Goal: Task Accomplishment & Management: Complete application form

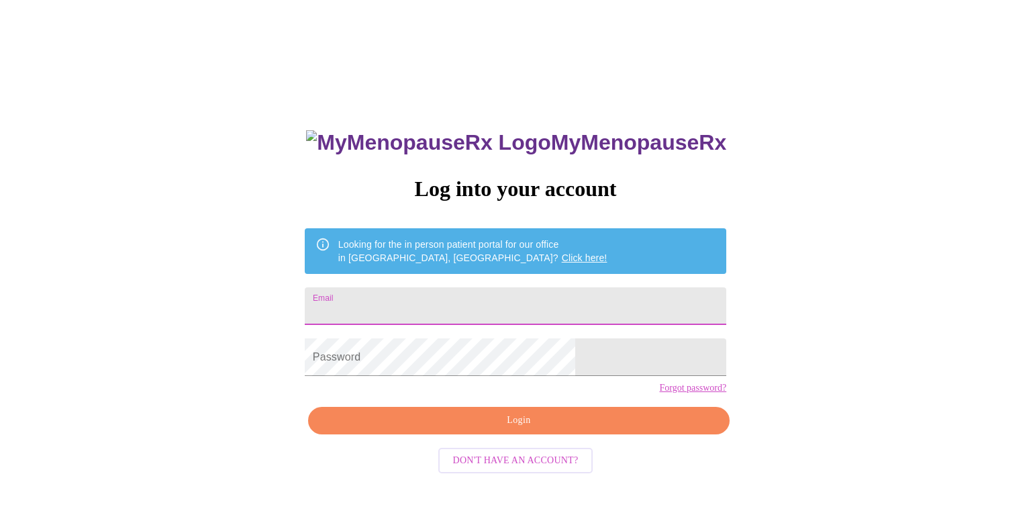
click at [587, 301] on input "Email" at bounding box center [516, 306] width 422 height 38
type input "[EMAIL_ADDRESS][DOMAIN_NAME]"
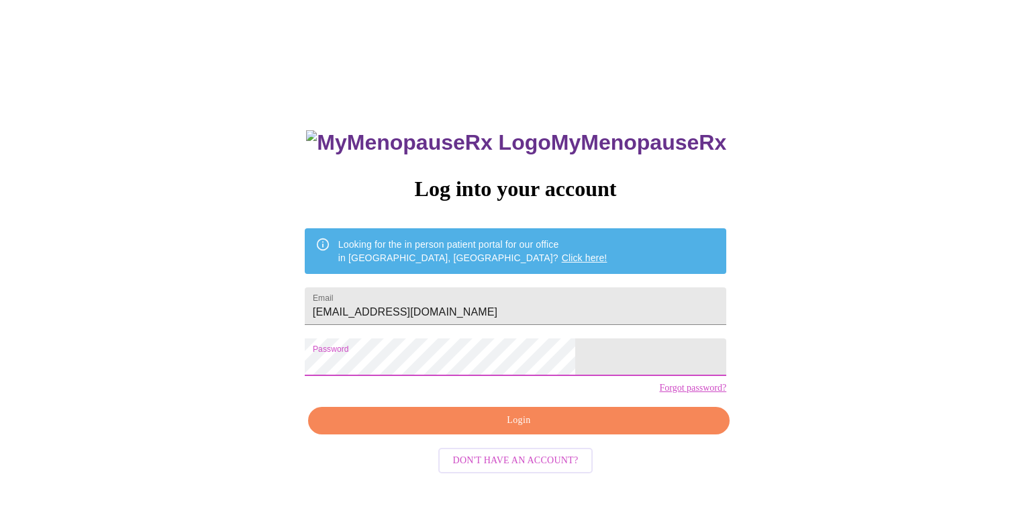
click at [532, 429] on span "Login" at bounding box center [519, 420] width 391 height 17
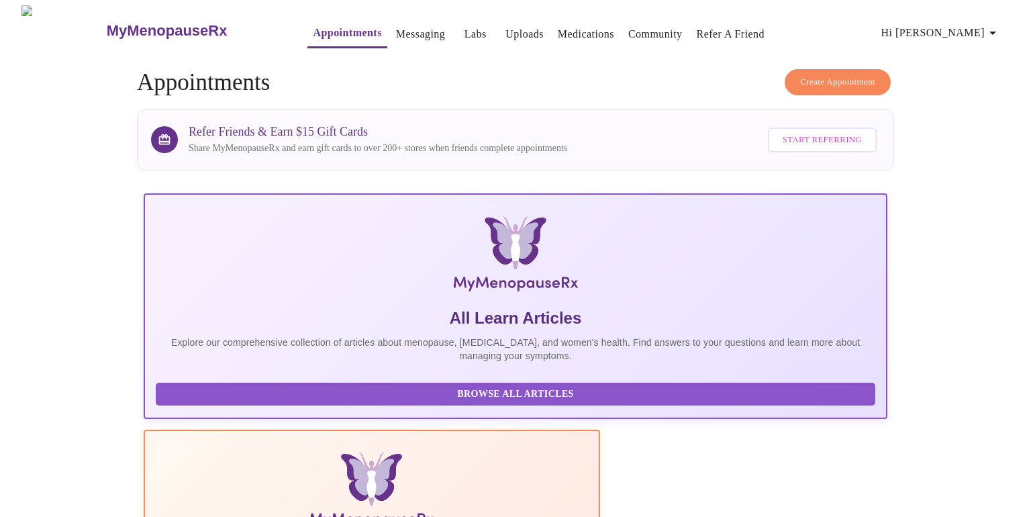
click at [334, 25] on link "Appointments" at bounding box center [347, 32] width 68 height 19
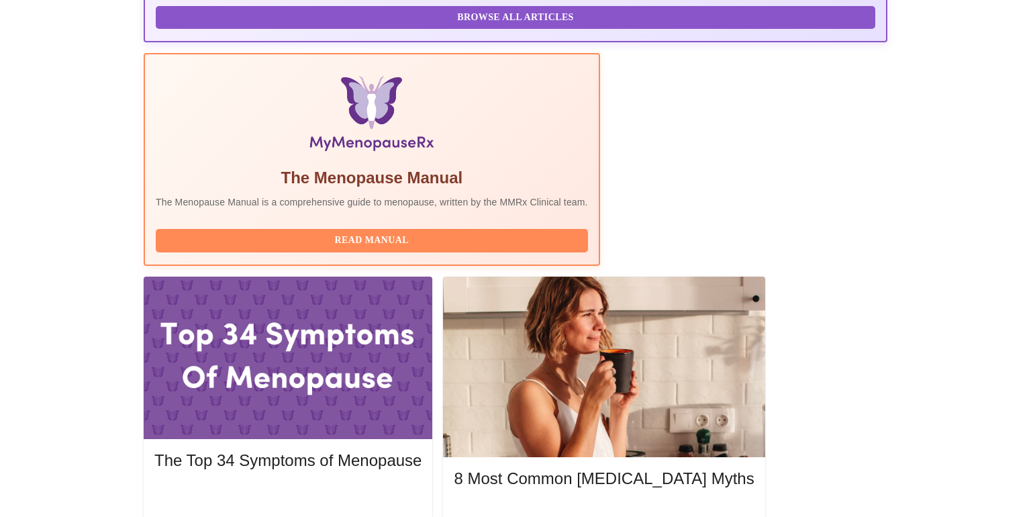
scroll to position [379, 0]
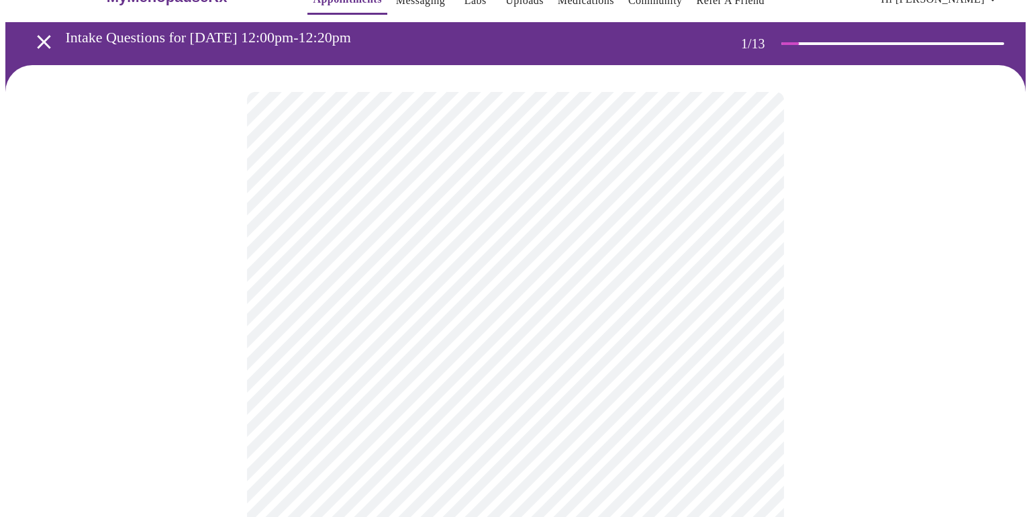
scroll to position [36, 0]
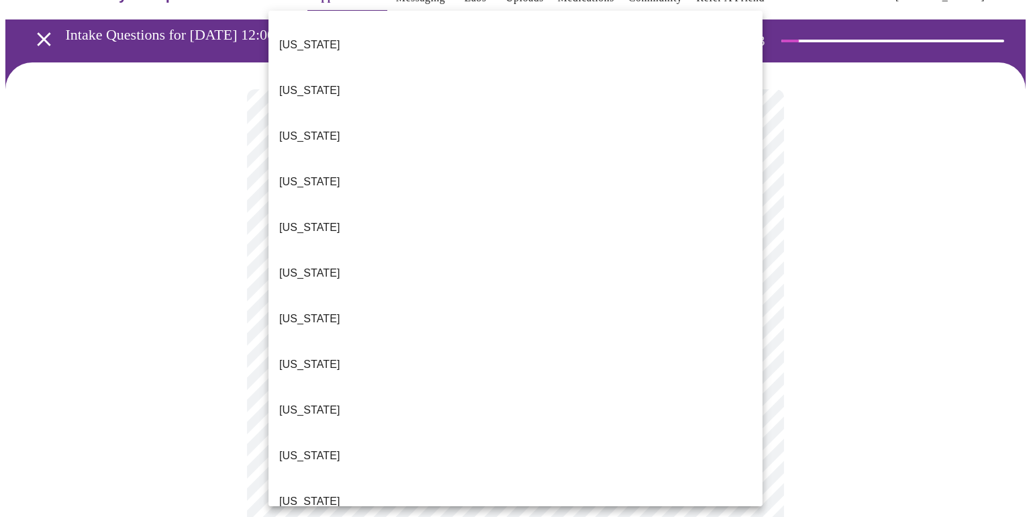
scroll to position [44, 0]
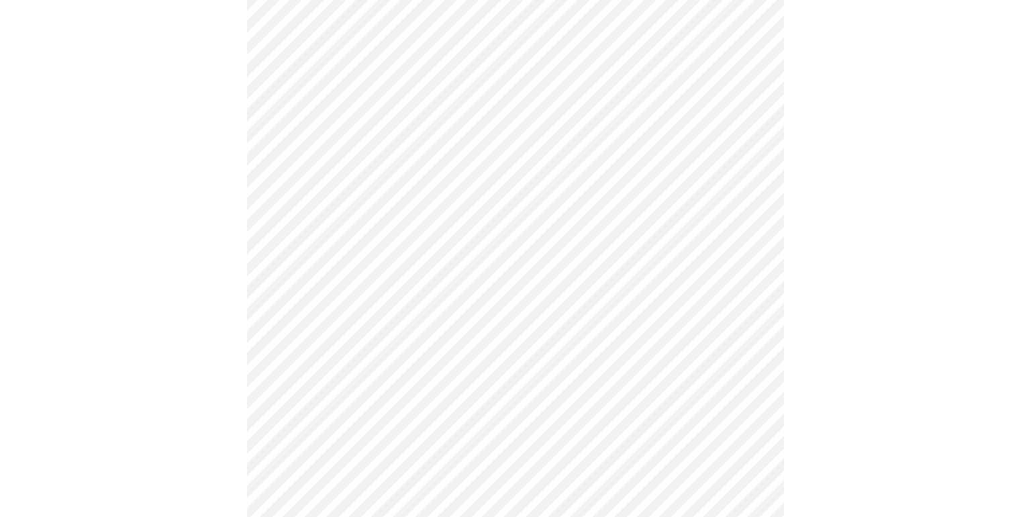
scroll to position [197, 0]
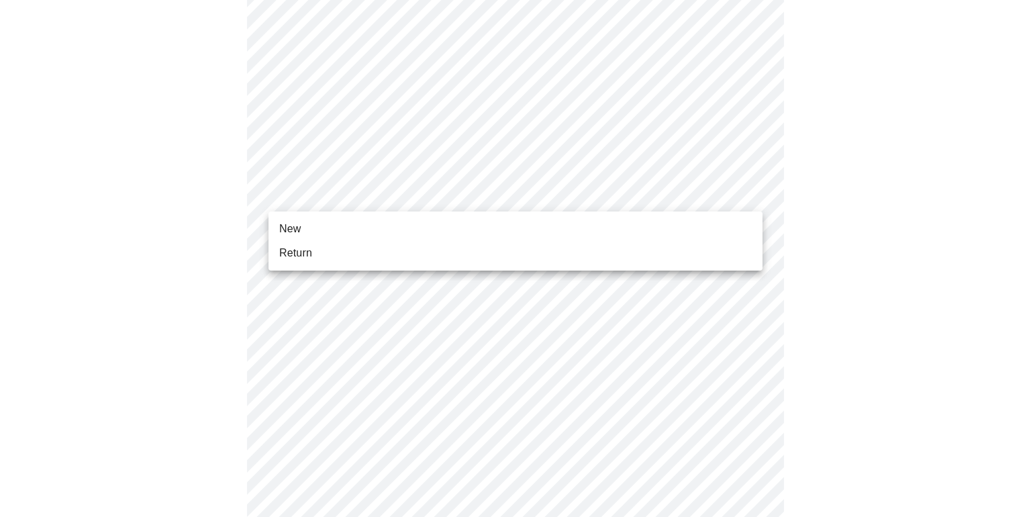
click at [749, 193] on body "MyMenopauseRx Appointments Messaging Labs Uploads Medications Community Refer a…" at bounding box center [515, 417] width 1021 height 1219
click at [710, 262] on li "Return" at bounding box center [516, 253] width 494 height 24
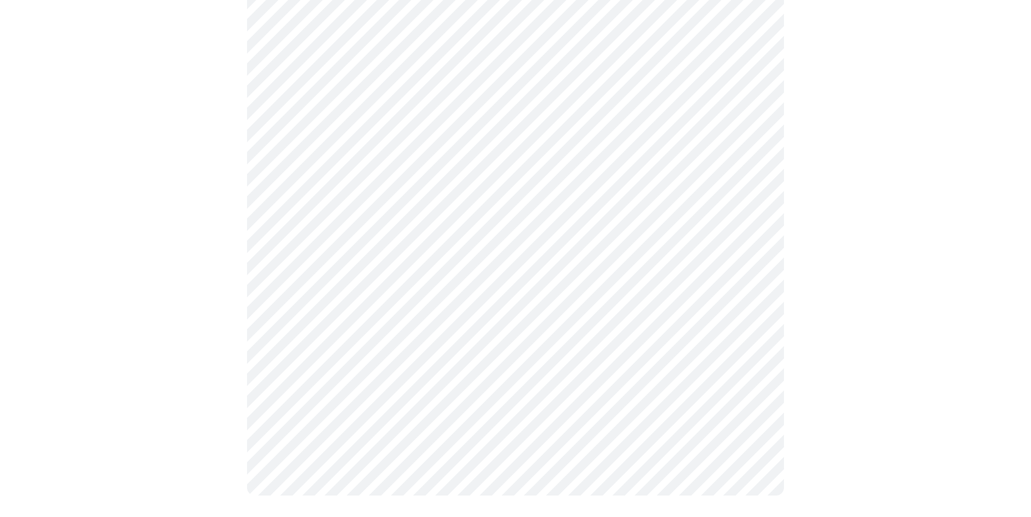
scroll to position [0, 0]
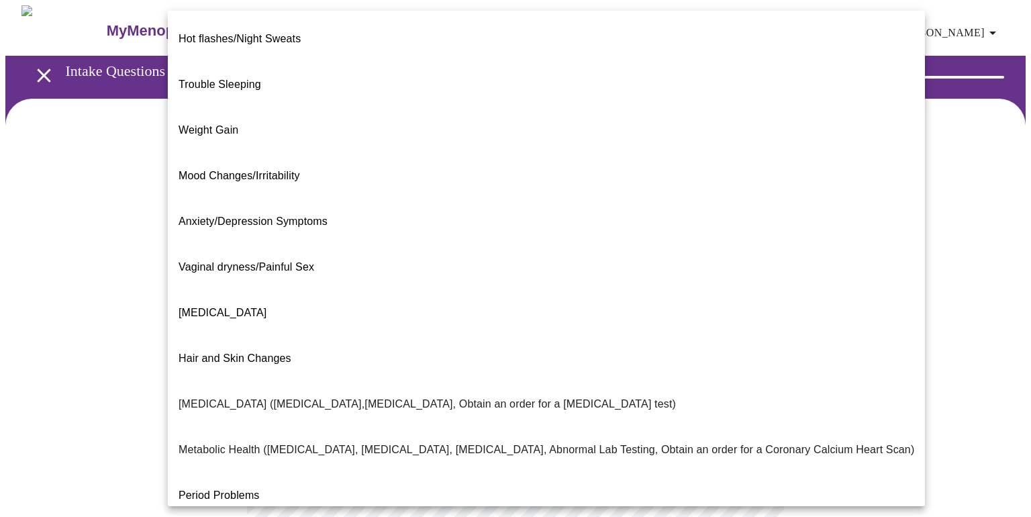
click at [751, 279] on body "MyMenopauseRx Appointments Messaging Labs Uploads Medications Community Refer a…" at bounding box center [515, 408] width 1021 height 807
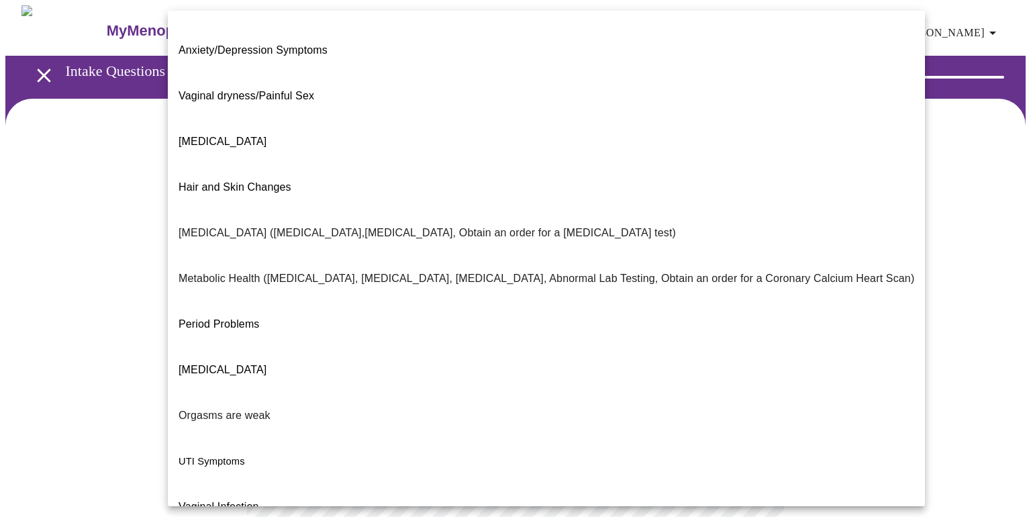
scroll to position [179, 0]
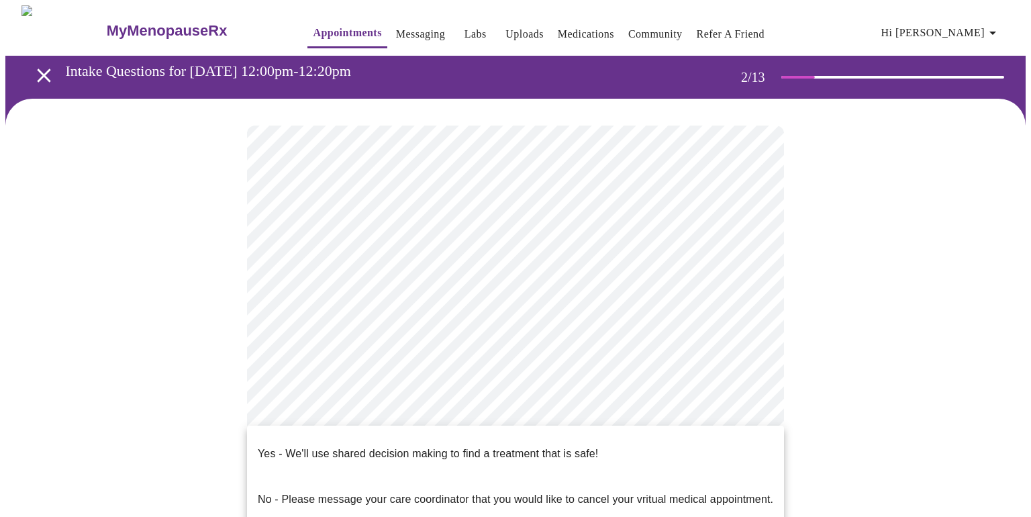
click at [746, 410] on body "MyMenopauseRx Appointments Messaging Labs Uploads Medications Community Refer a…" at bounding box center [515, 404] width 1021 height 799
click at [554, 446] on p "Yes - We'll use shared decision making to find a treatment that is safe!" at bounding box center [428, 454] width 340 height 16
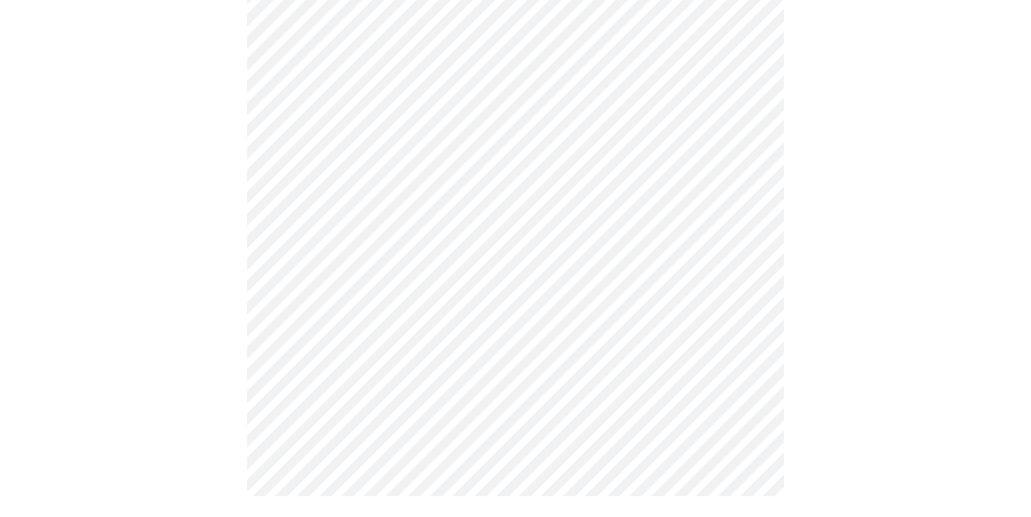
scroll to position [0, 0]
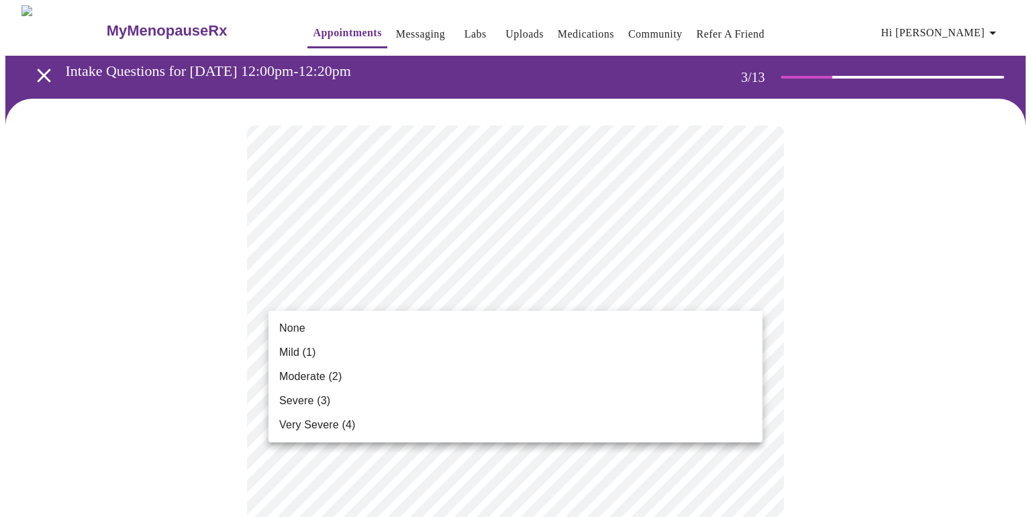
click at [726, 325] on li "None" at bounding box center [516, 328] width 494 height 24
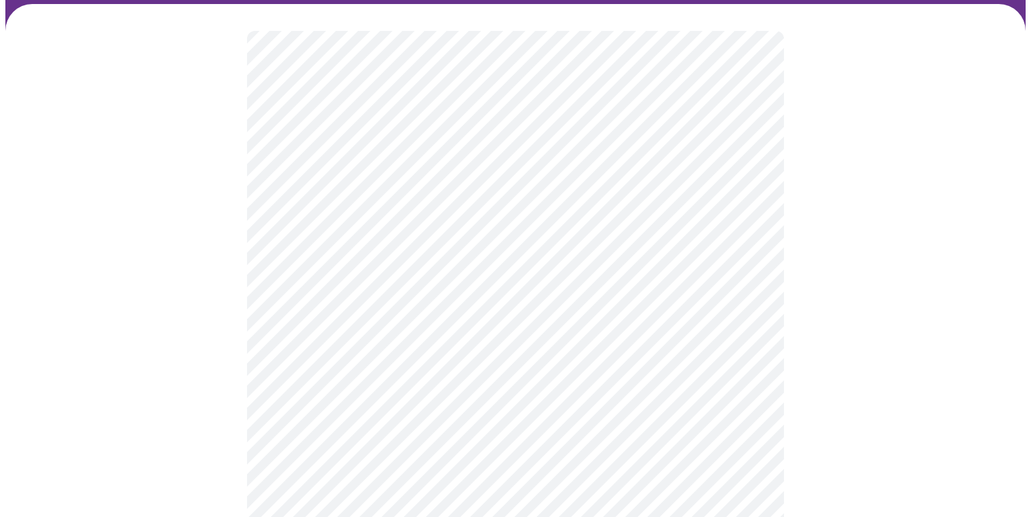
scroll to position [191, 0]
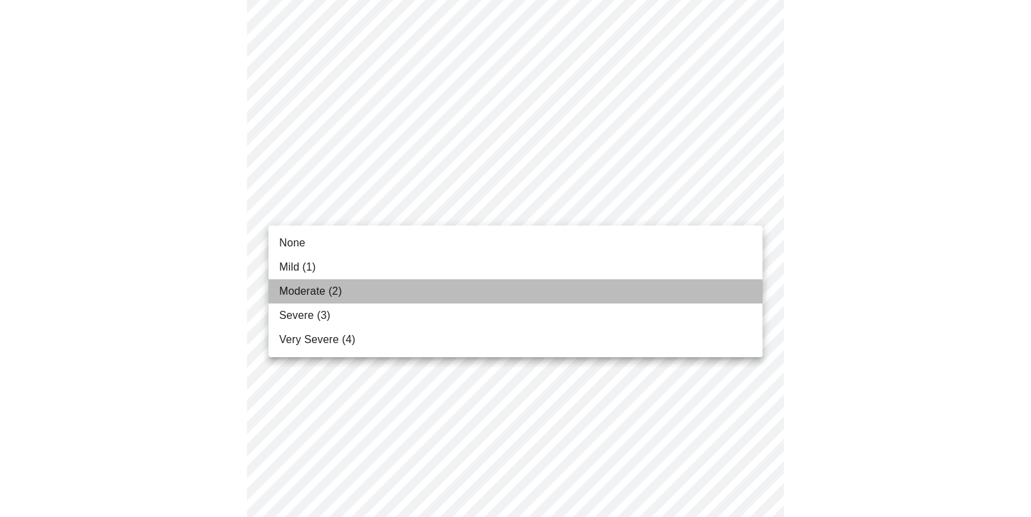
click at [638, 298] on li "Moderate (2)" at bounding box center [516, 291] width 494 height 24
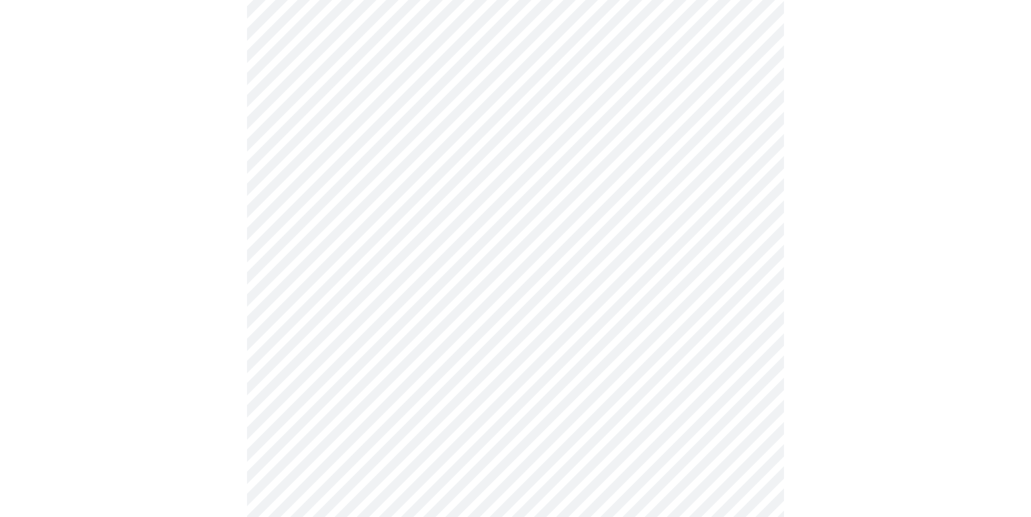
scroll to position [369, 0]
click at [751, 262] on body "MyMenopauseRx Appointments Messaging Labs Uploads Medications Community Refer a…" at bounding box center [515, 510] width 1021 height 1748
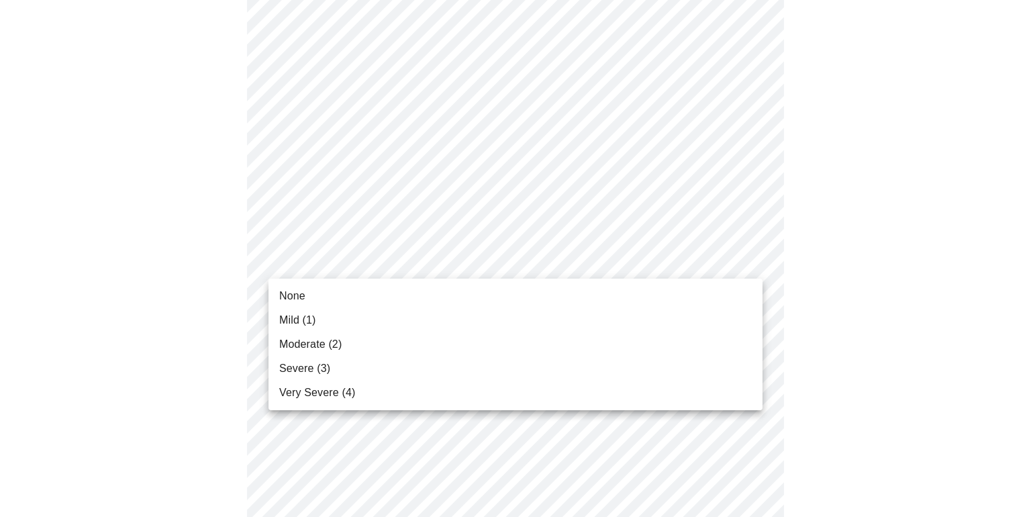
click at [614, 346] on li "Moderate (2)" at bounding box center [516, 344] width 494 height 24
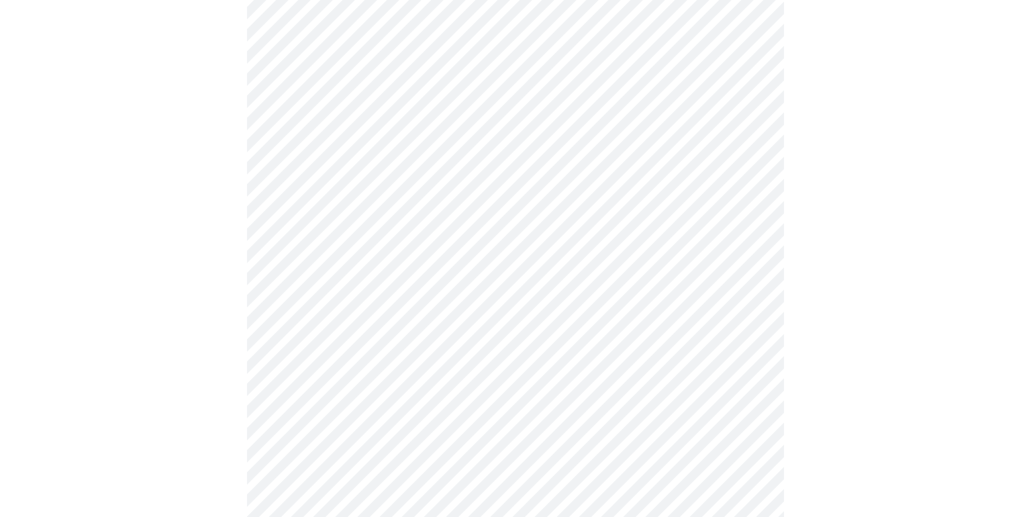
scroll to position [514, 0]
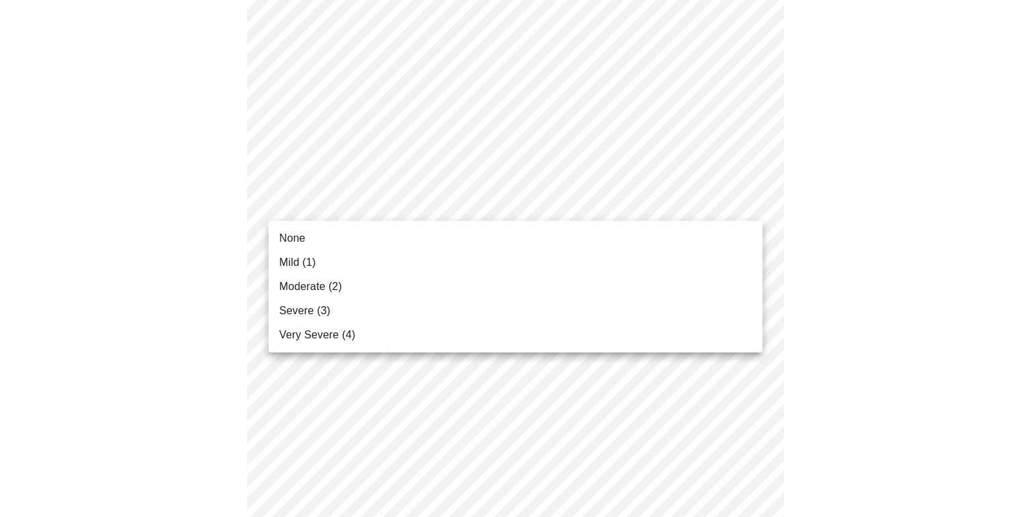
click at [745, 206] on body "MyMenopauseRx Appointments Messaging Labs Uploads Medications Community Refer a…" at bounding box center [515, 356] width 1021 height 1730
click at [666, 268] on li "Mild (1)" at bounding box center [516, 262] width 494 height 24
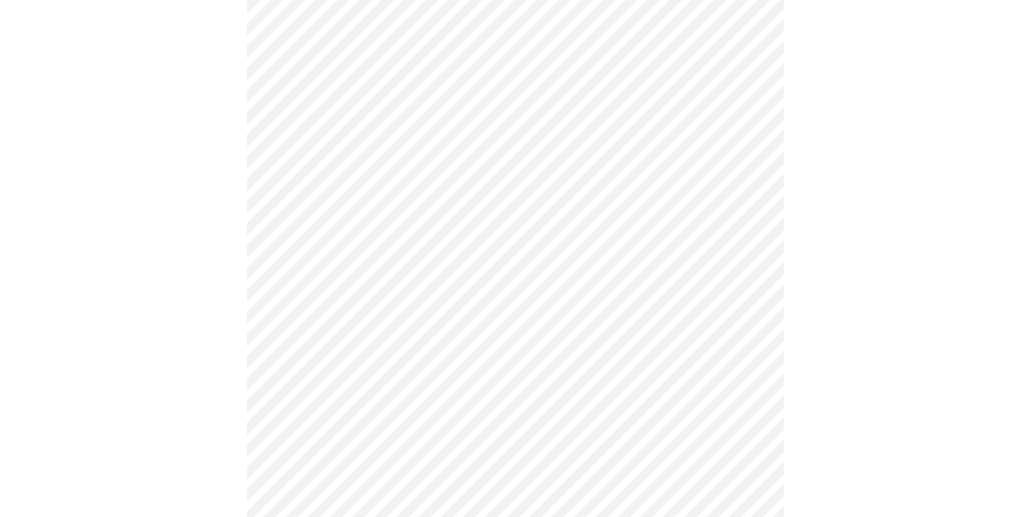
scroll to position [639, 0]
click at [751, 166] on body "MyMenopauseRx Appointments Messaging Labs Uploads Medications Community Refer a…" at bounding box center [515, 222] width 1021 height 1711
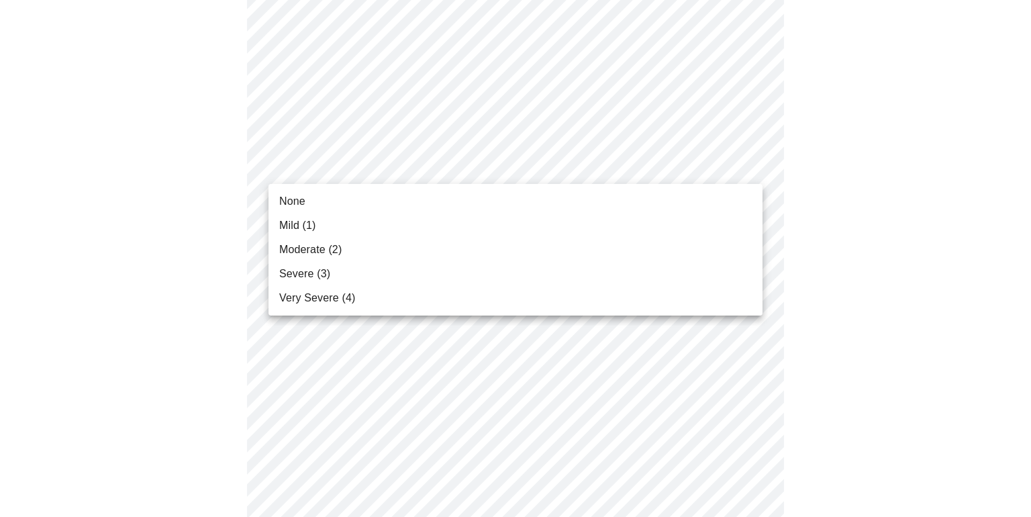
click at [657, 224] on li "Mild (1)" at bounding box center [516, 226] width 494 height 24
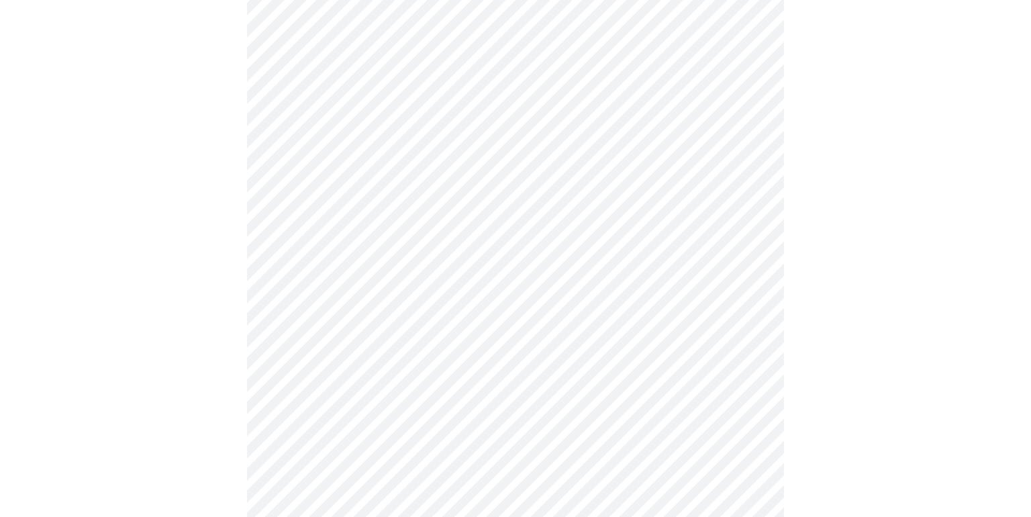
scroll to position [774, 0]
click at [749, 138] on body "MyMenopauseRx Appointments Messaging Labs Uploads Medications Community Refer a…" at bounding box center [515, 77] width 1021 height 1692
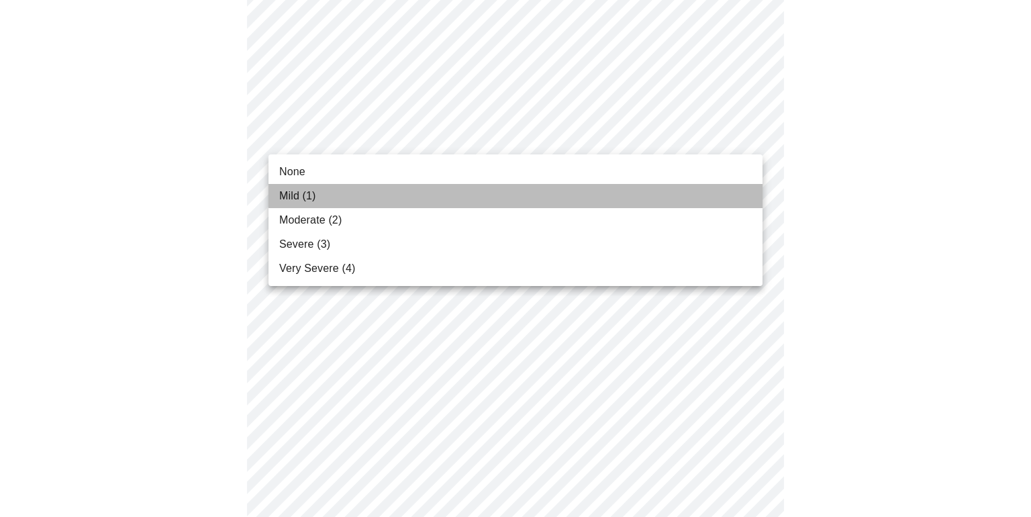
click at [604, 196] on li "Mild (1)" at bounding box center [516, 196] width 494 height 24
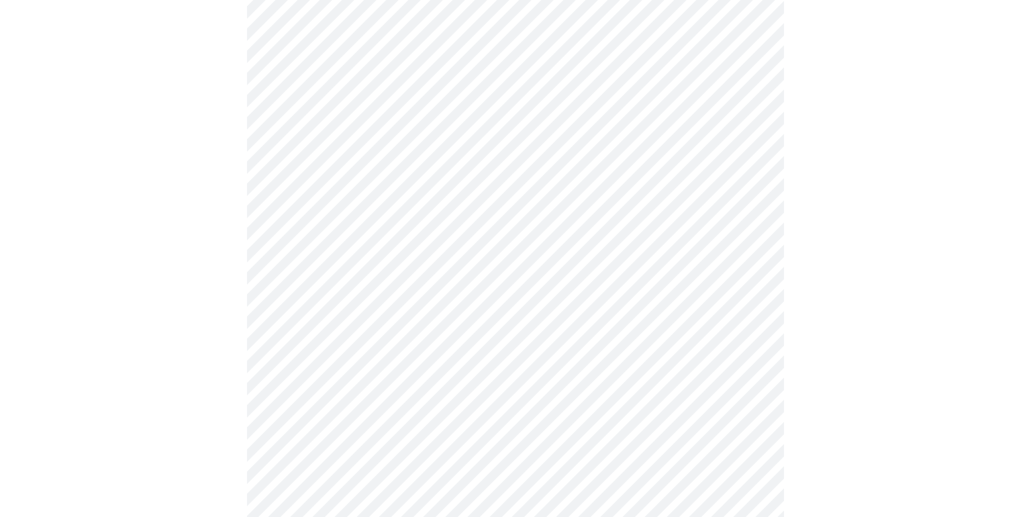
scroll to position [874, 0]
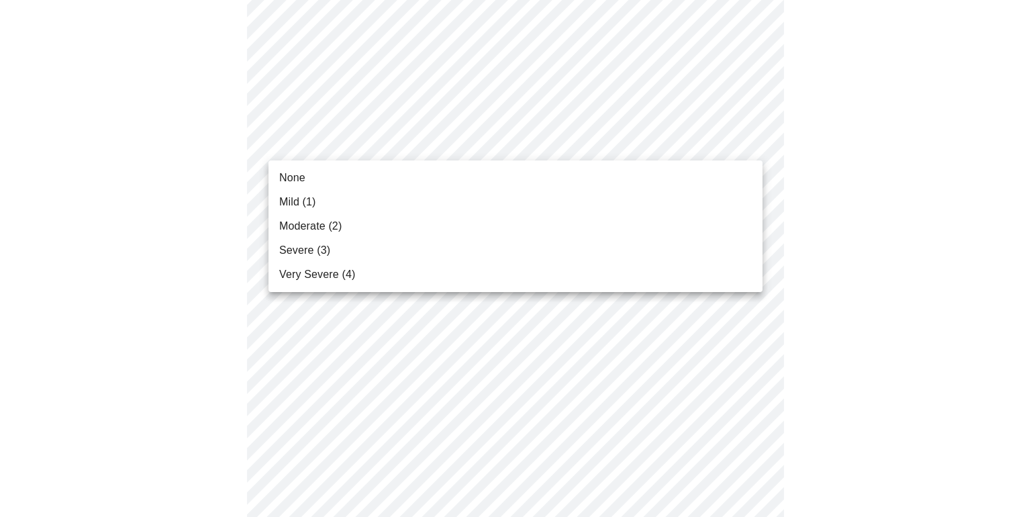
click at [687, 224] on li "Moderate (2)" at bounding box center [516, 226] width 494 height 24
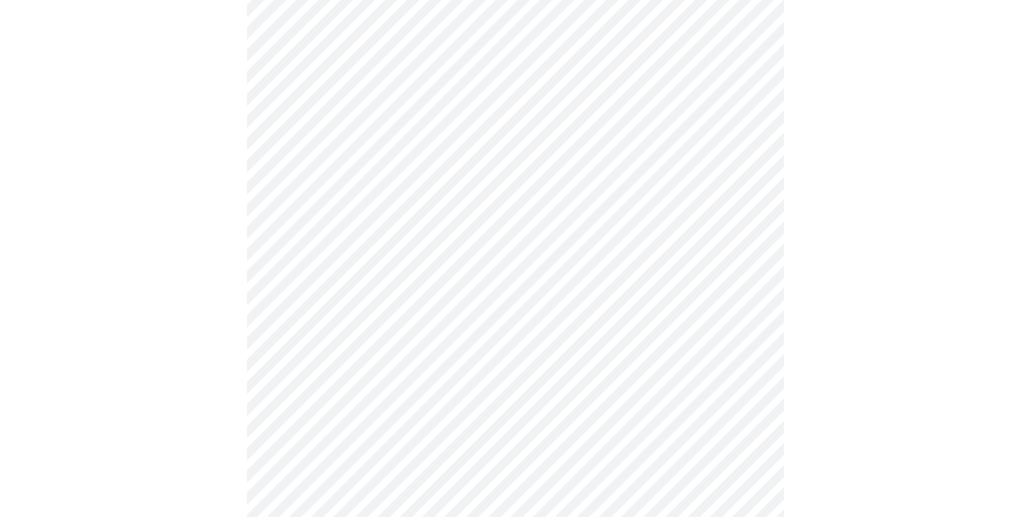
scroll to position [1025, 0]
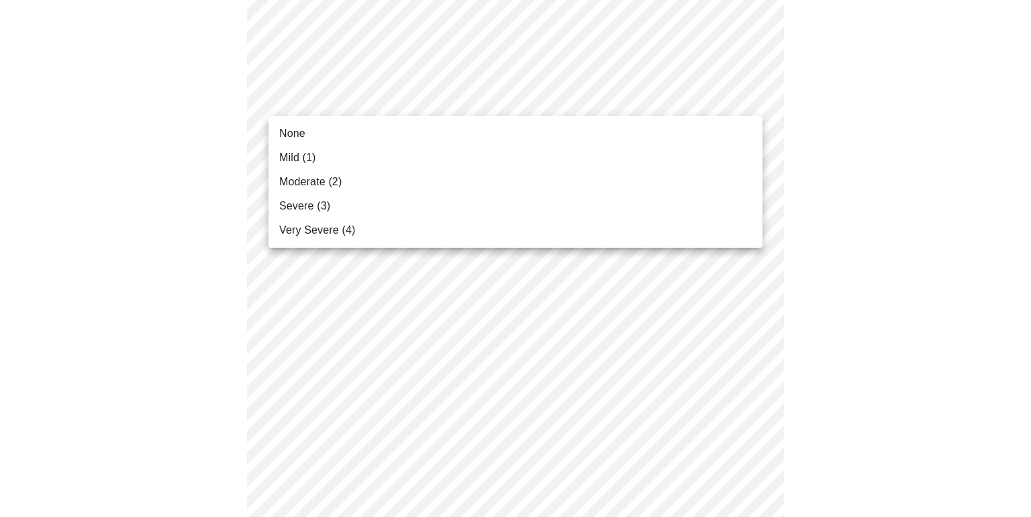
click at [681, 156] on li "Mild (1)" at bounding box center [516, 158] width 494 height 24
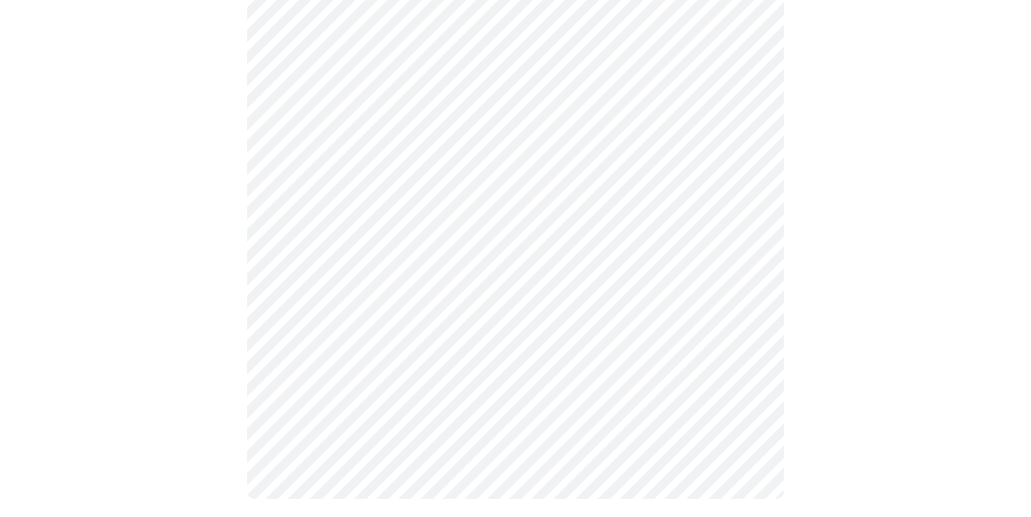
scroll to position [1119, 0]
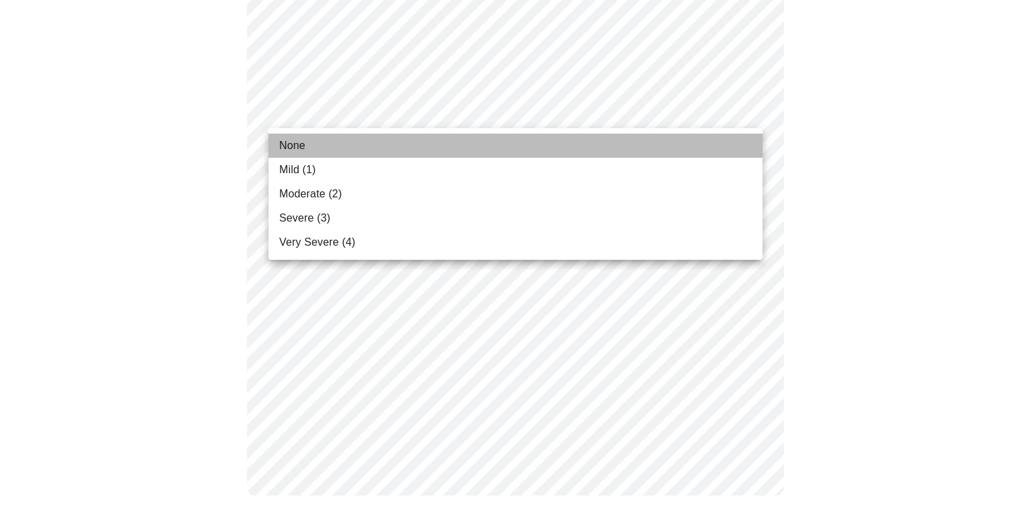
click at [706, 150] on li "None" at bounding box center [516, 146] width 494 height 24
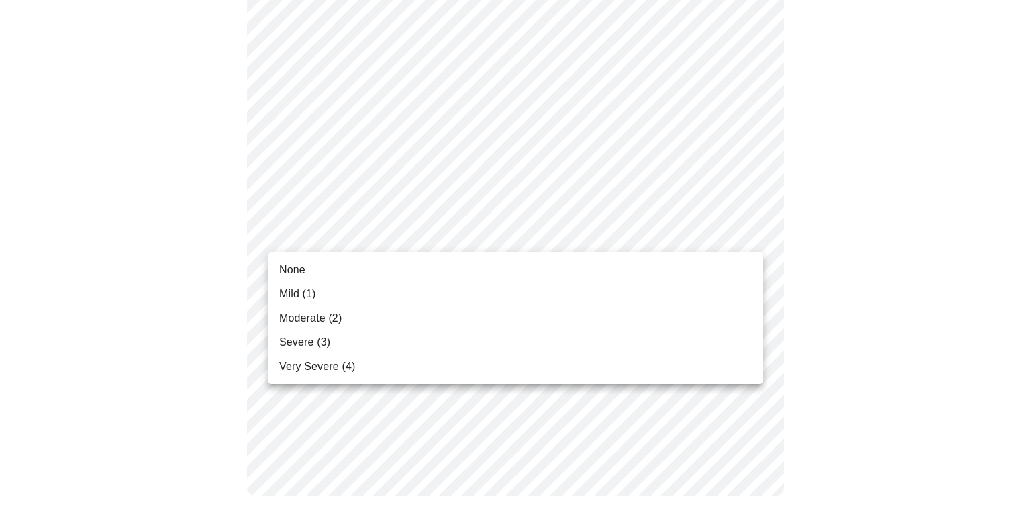
click at [662, 290] on li "Mild (1)" at bounding box center [516, 294] width 494 height 24
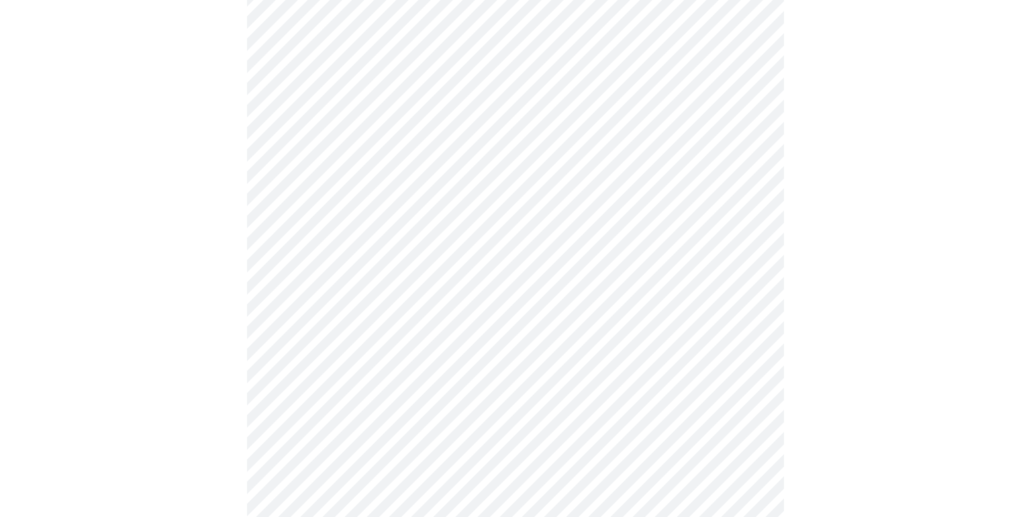
scroll to position [190, 0]
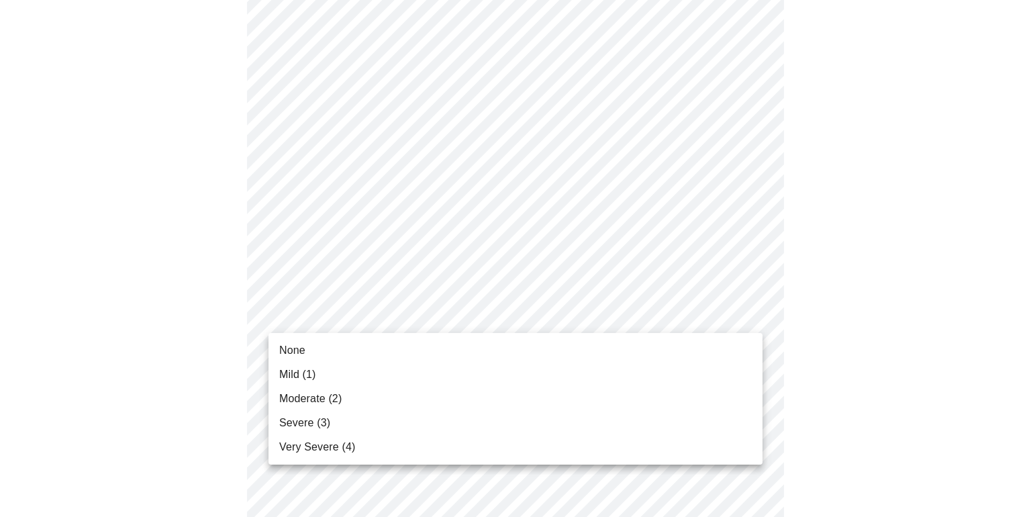
click at [671, 406] on li "Moderate (2)" at bounding box center [516, 399] width 494 height 24
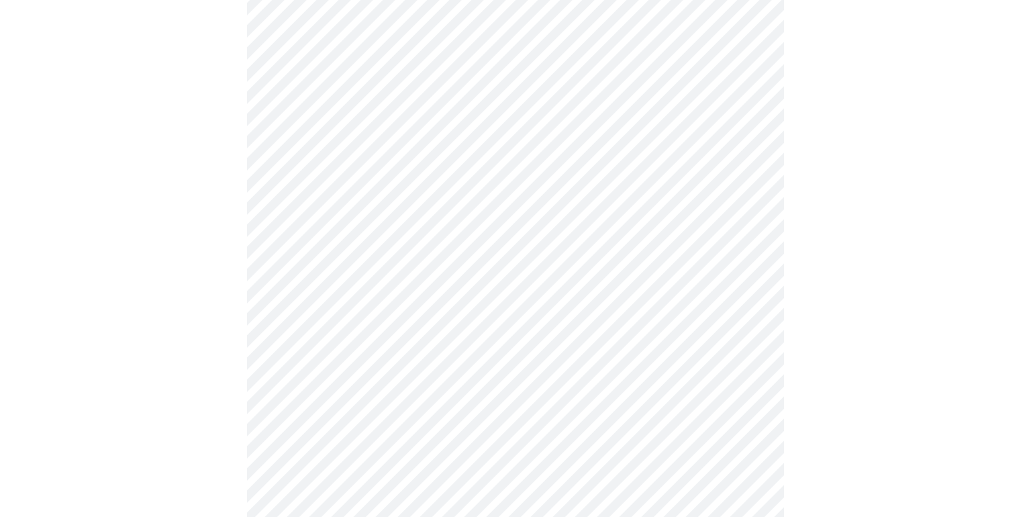
scroll to position [611, 0]
click at [749, 205] on body "MyMenopauseRx Appointments Messaging Labs Uploads Medications Community Refer a…" at bounding box center [515, 56] width 1021 height 1325
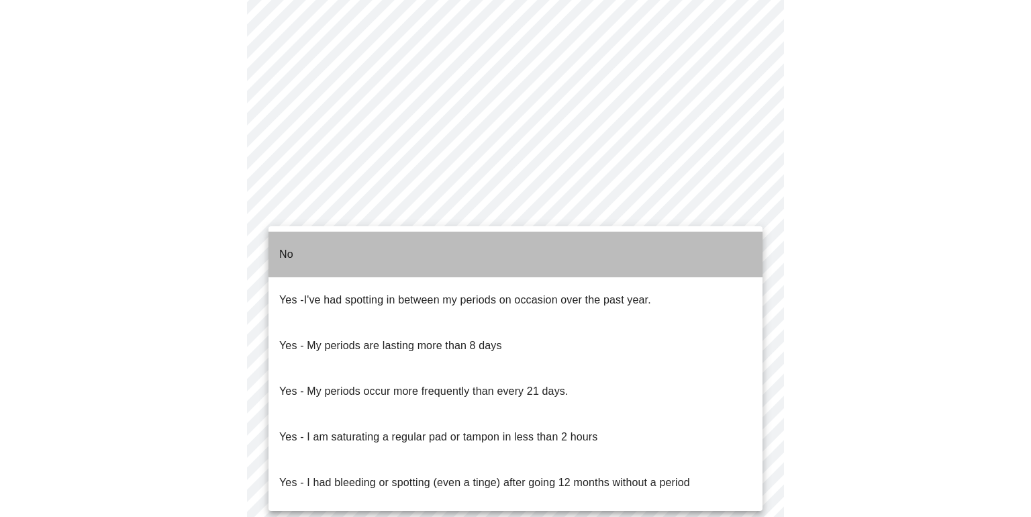
click at [714, 242] on li "No" at bounding box center [516, 255] width 494 height 46
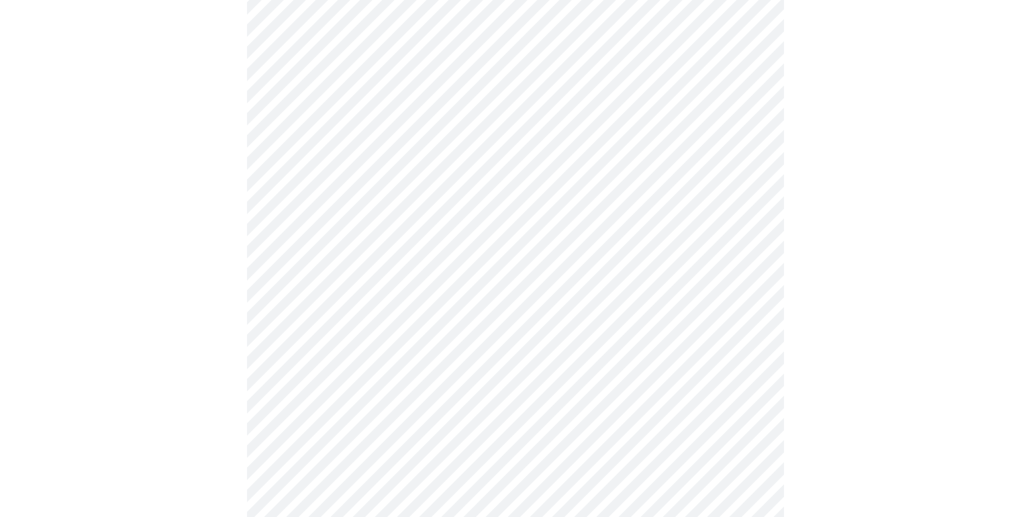
scroll to position [615, 0]
click at [753, 303] on body "MyMenopauseRx Appointments Messaging Labs Uploads Medications Community Refer a…" at bounding box center [515, 48] width 1021 height 1317
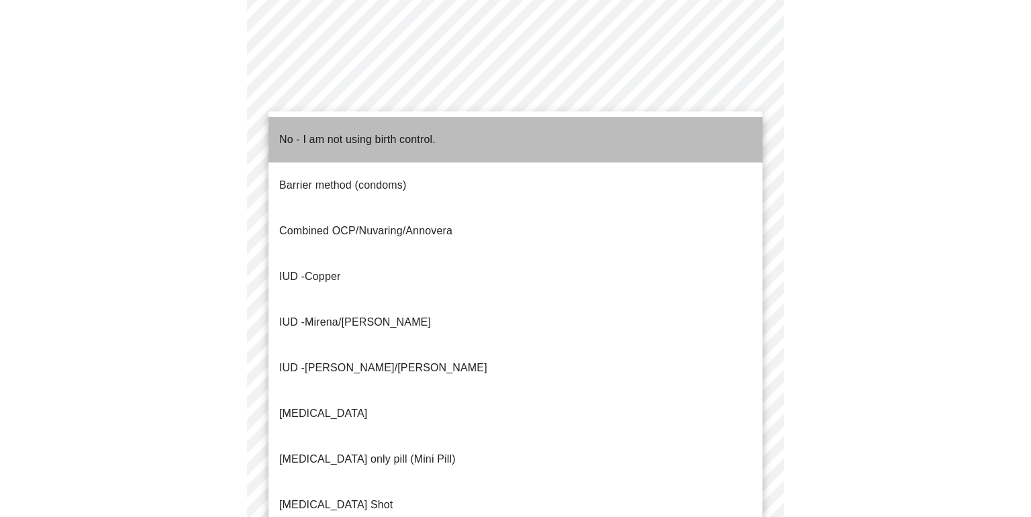
click at [683, 140] on li "No - I am not using birth control." at bounding box center [516, 140] width 494 height 46
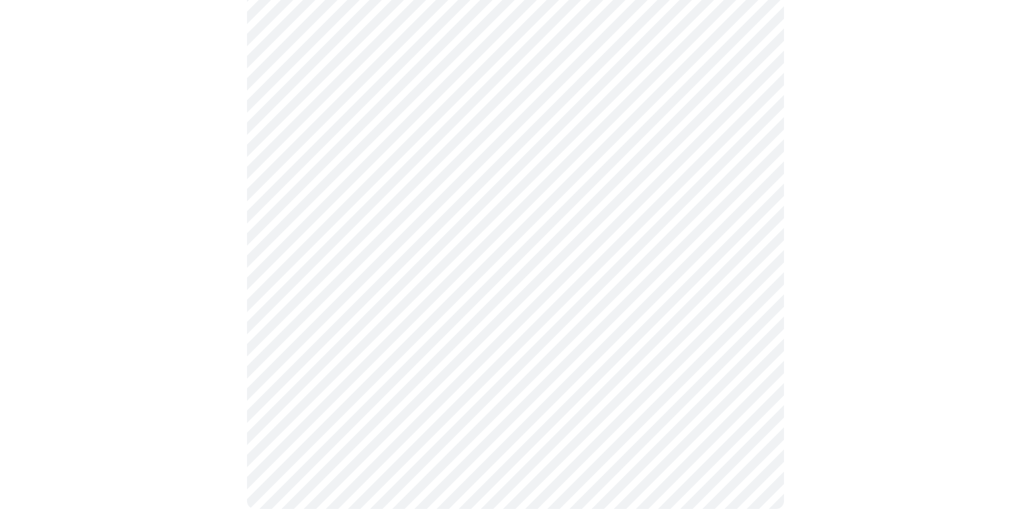
scroll to position [782, 0]
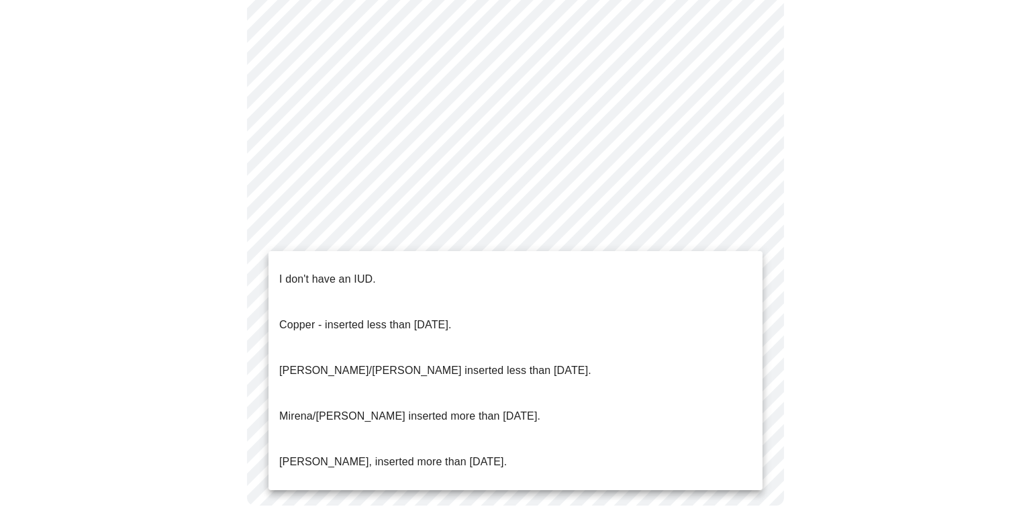
click at [710, 276] on li "I don't have an IUD." at bounding box center [516, 279] width 494 height 46
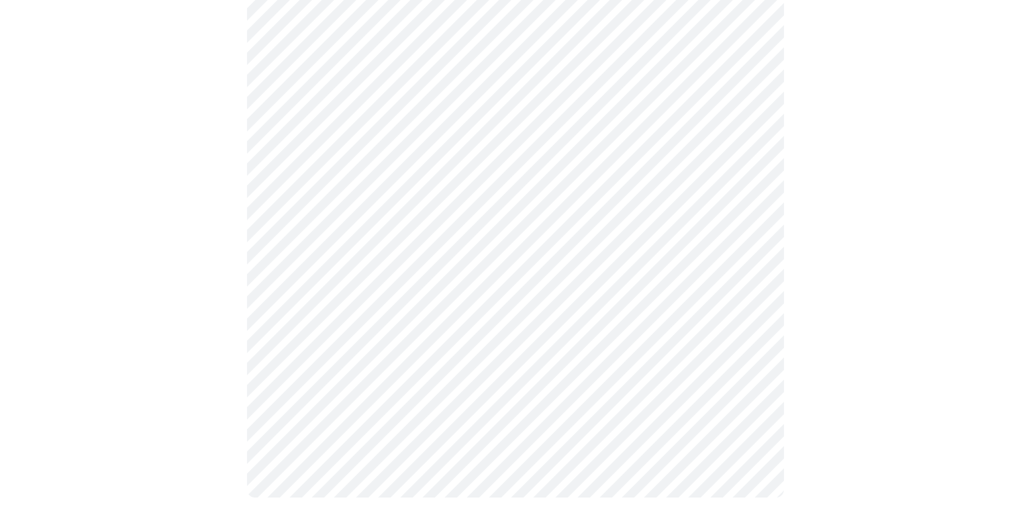
scroll to position [784, 0]
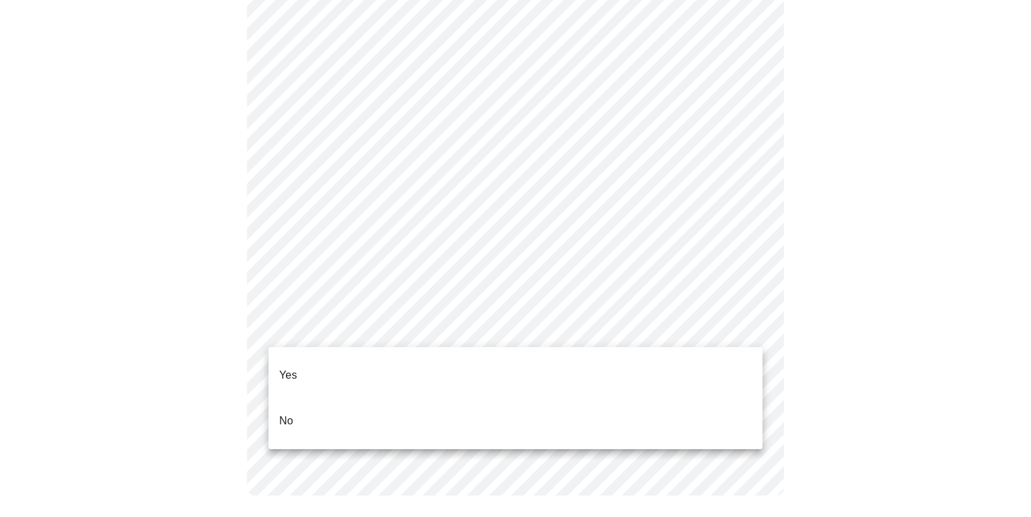
click at [698, 407] on li "No" at bounding box center [516, 421] width 494 height 46
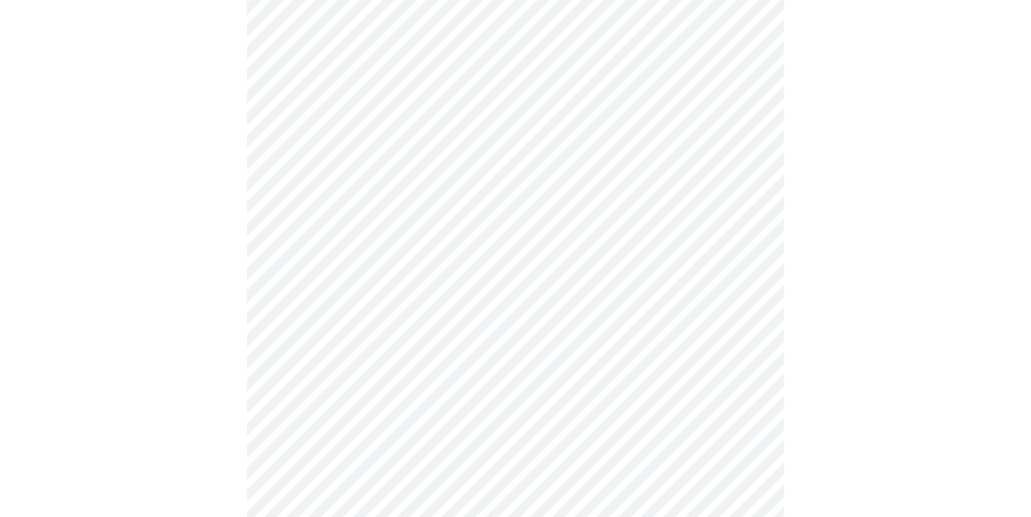
scroll to position [175, 0]
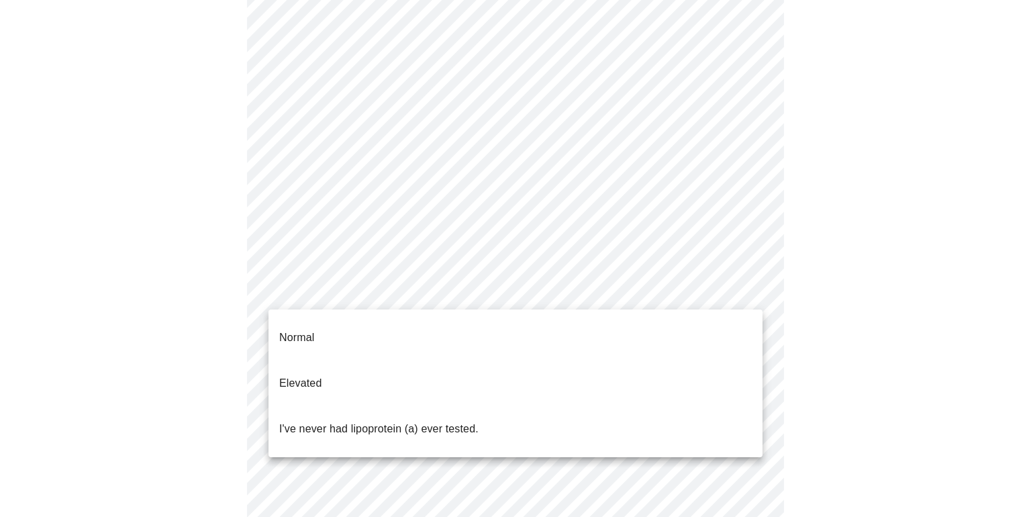
click at [749, 289] on body "MyMenopauseRx Appointments Messaging Labs Uploads Medications Community Refer a…" at bounding box center [515, 327] width 1021 height 992
click at [588, 406] on li "I've never had lipoprotein (a) ever tested." at bounding box center [516, 429] width 494 height 46
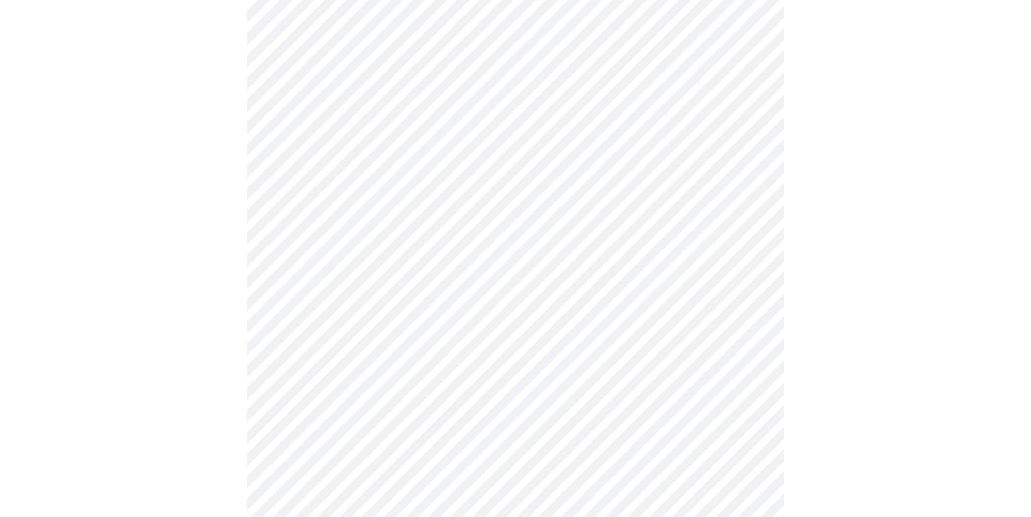
scroll to position [3559, 0]
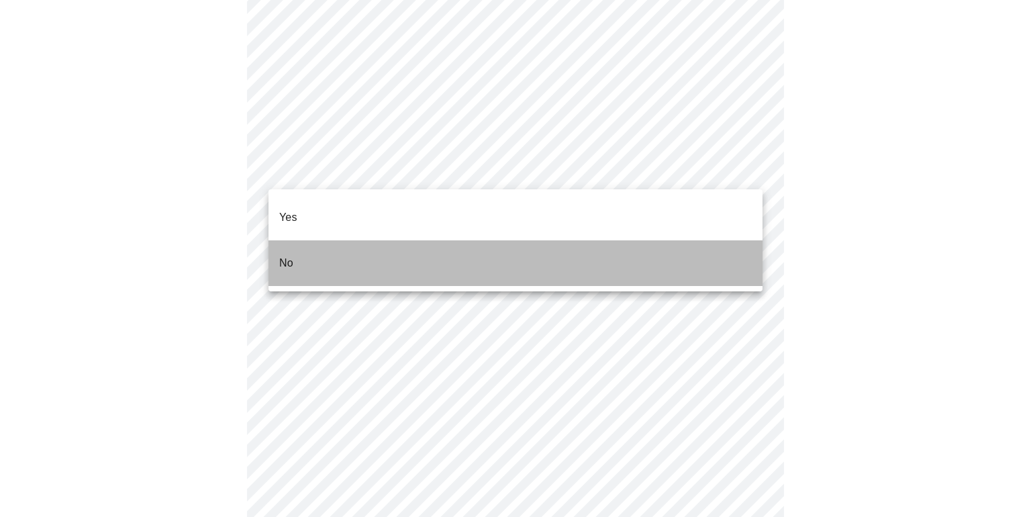
click at [471, 240] on li "No" at bounding box center [516, 263] width 494 height 46
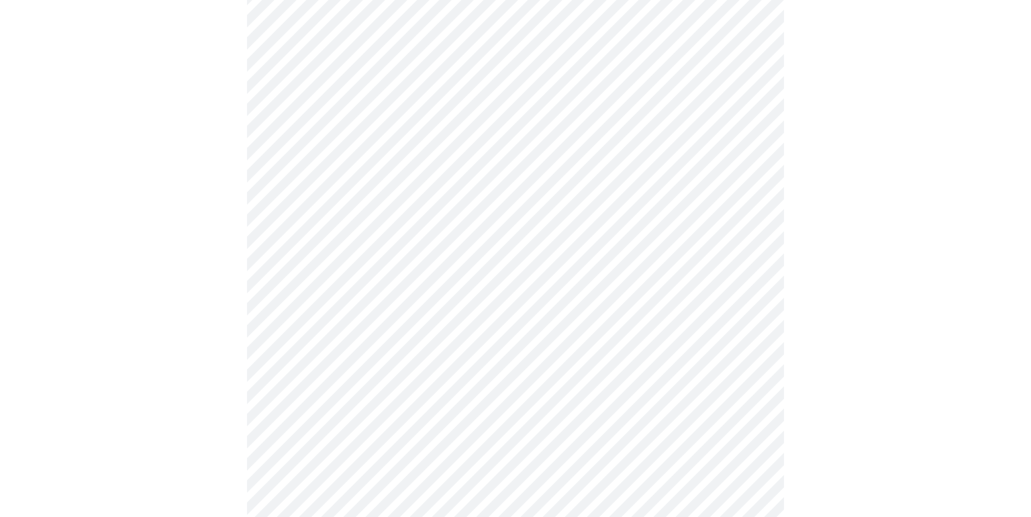
scroll to position [187, 0]
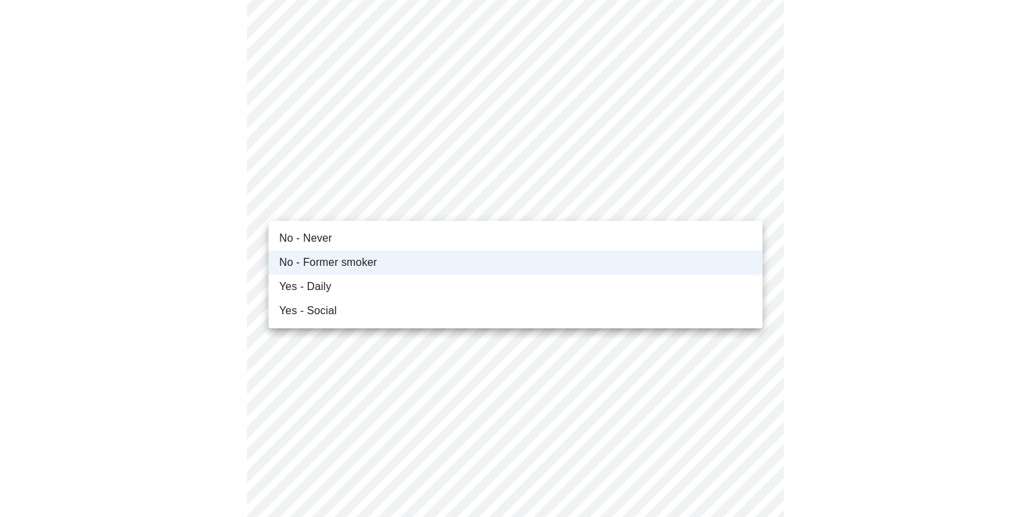
click at [879, 256] on div at bounding box center [515, 258] width 1031 height 517
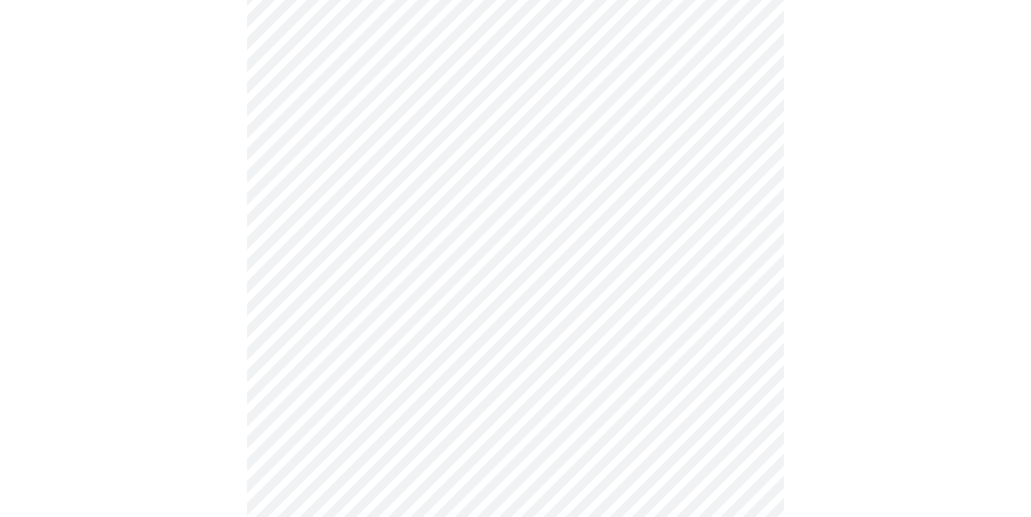
scroll to position [1064, 0]
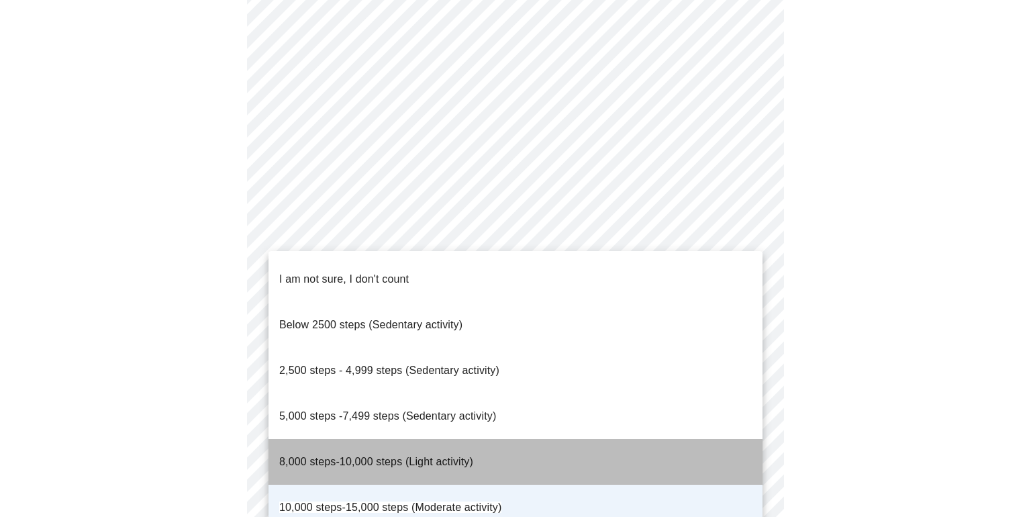
click at [642, 439] on li "8,000 steps-10,000 steps (Light activity)" at bounding box center [516, 462] width 494 height 46
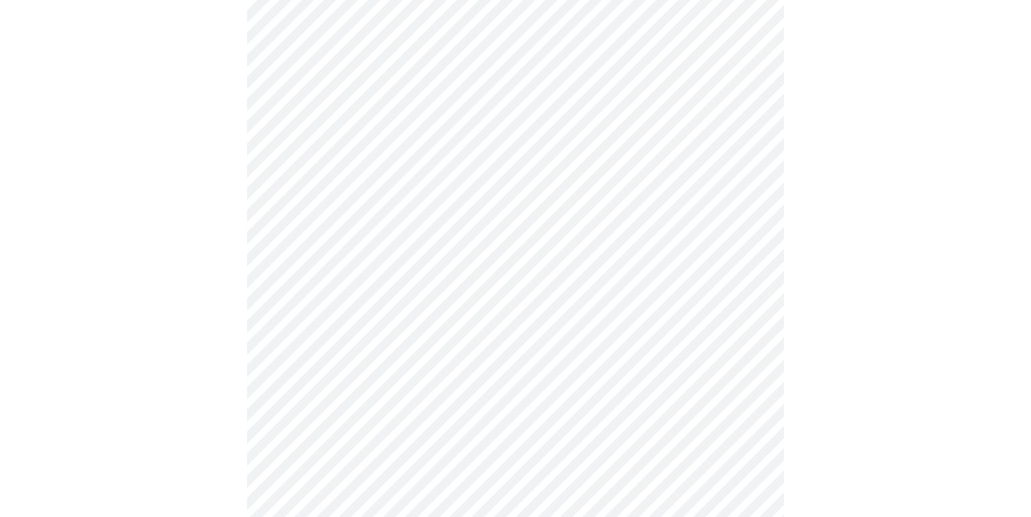
scroll to position [0, 0]
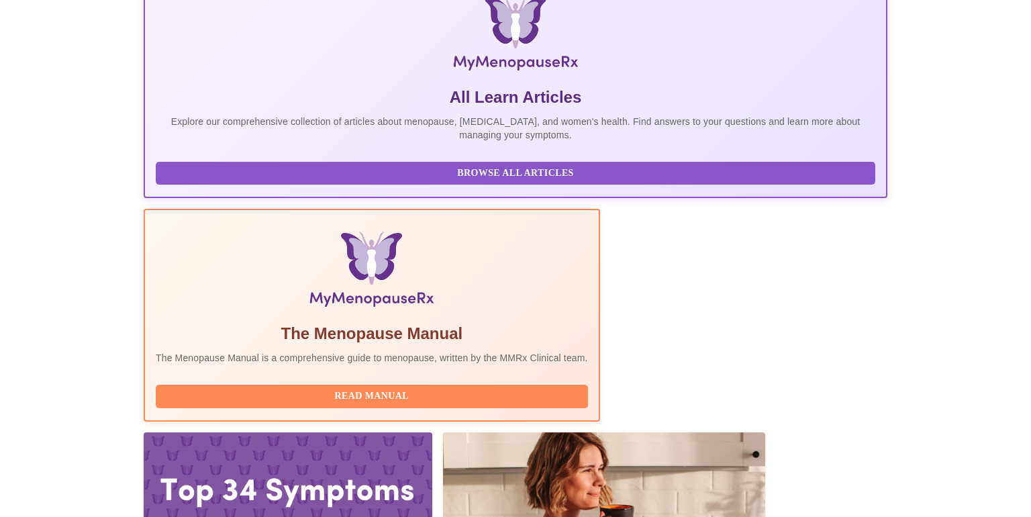
scroll to position [287, 0]
